Goal: Task Accomplishment & Management: Manage account settings

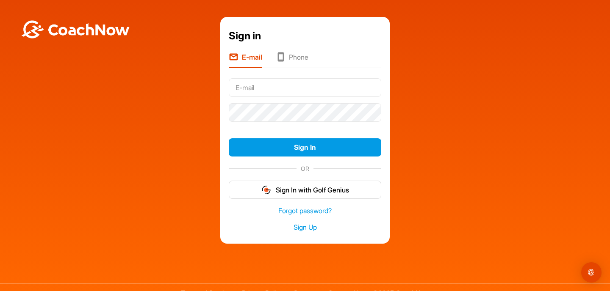
click at [249, 86] on input "text" at bounding box center [305, 87] width 152 height 19
type input "[EMAIL_ADDRESS][DOMAIN_NAME]"
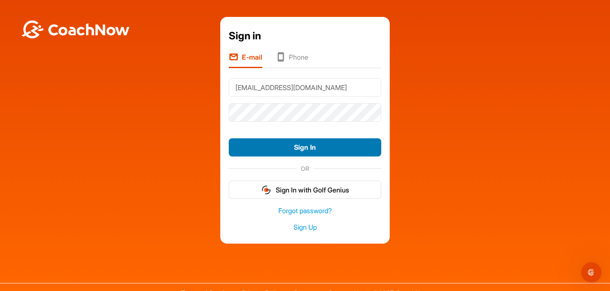
click at [302, 145] on button "Sign In" at bounding box center [305, 147] width 152 height 18
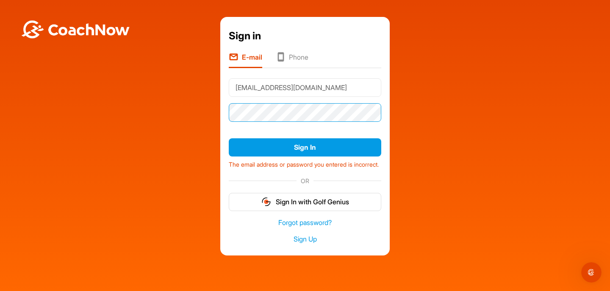
click at [173, 100] on div "Sign in E-mail Phone [EMAIL_ADDRESS][DOMAIN_NAME] Sign In The email address or …" at bounding box center [304, 136] width 601 height 239
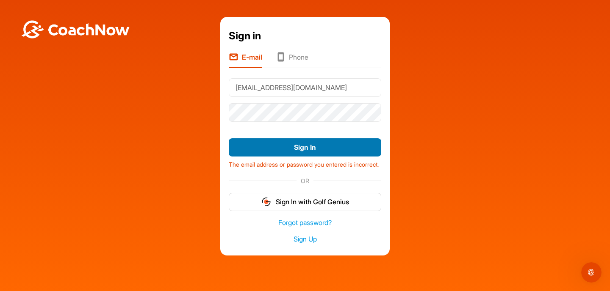
click at [296, 149] on button "Sign In" at bounding box center [305, 147] width 152 height 18
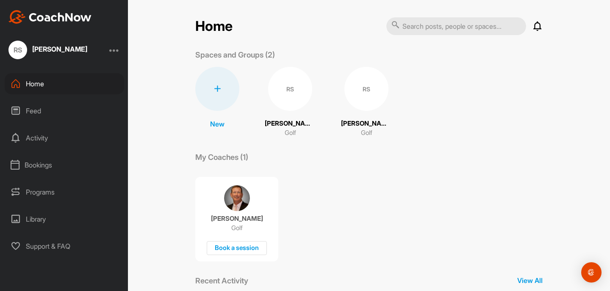
click at [47, 163] on div "Bookings" at bounding box center [64, 165] width 119 height 21
